Goal: Task Accomplishment & Management: Complete application form

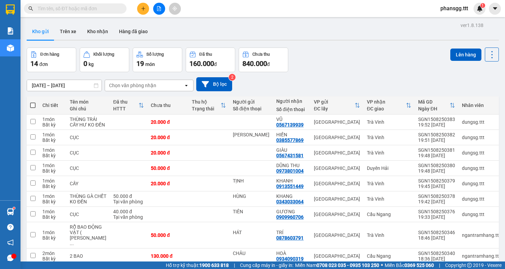
click at [82, 8] on input "text" at bounding box center [78, 9] width 81 height 8
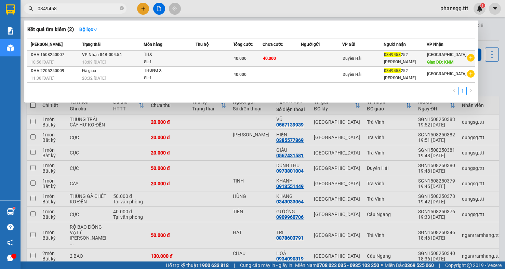
type input "0349458"
click at [112, 53] on span "[PERSON_NAME] 84B-004.54" at bounding box center [102, 54] width 40 height 5
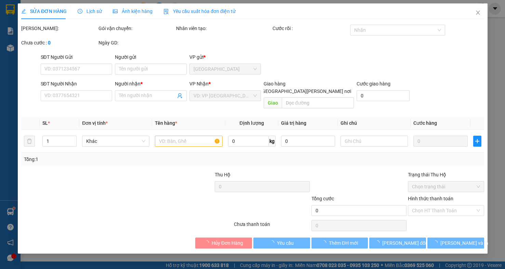
type input "0349458252"
type input "[PERSON_NAME]"
type input "KNM"
type input "40.000"
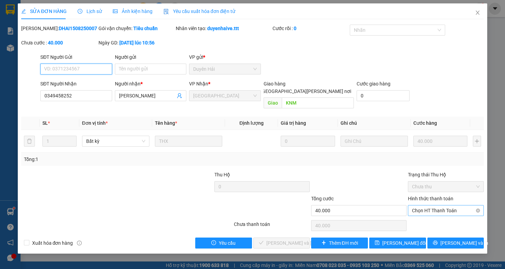
click at [468, 207] on span "Chọn HT Thanh Toán" at bounding box center [446, 210] width 68 height 10
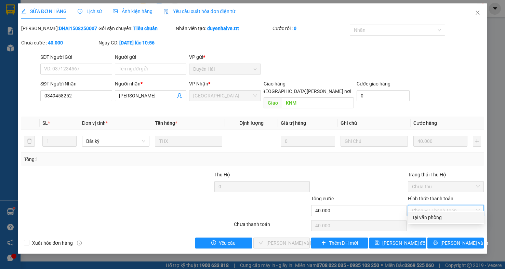
click at [469, 218] on div "Tại văn phòng" at bounding box center [446, 218] width 68 height 8
type input "0"
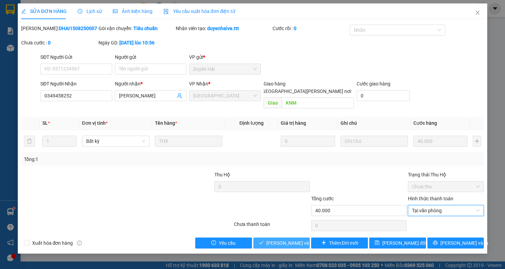
click at [287, 239] on span "[PERSON_NAME] và [PERSON_NAME] hàng" at bounding box center [312, 243] width 92 height 8
